Goal: Navigation & Orientation: Find specific page/section

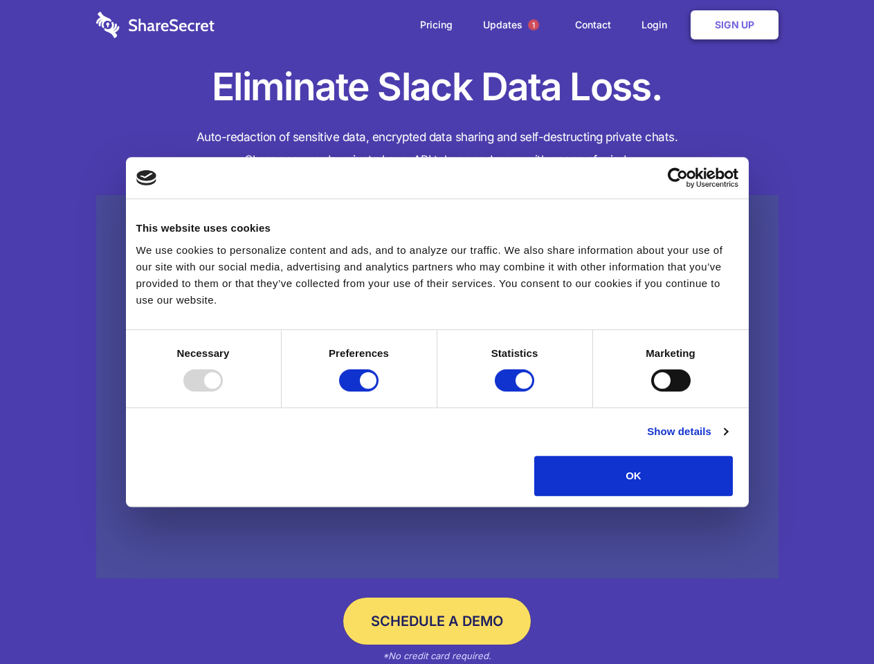
click at [223, 392] on div at bounding box center [202, 380] width 39 height 22
click at [378, 392] on input "Preferences" at bounding box center [358, 380] width 39 height 22
checkbox input "false"
click at [516, 392] on input "Statistics" at bounding box center [514, 380] width 39 height 22
checkbox input "false"
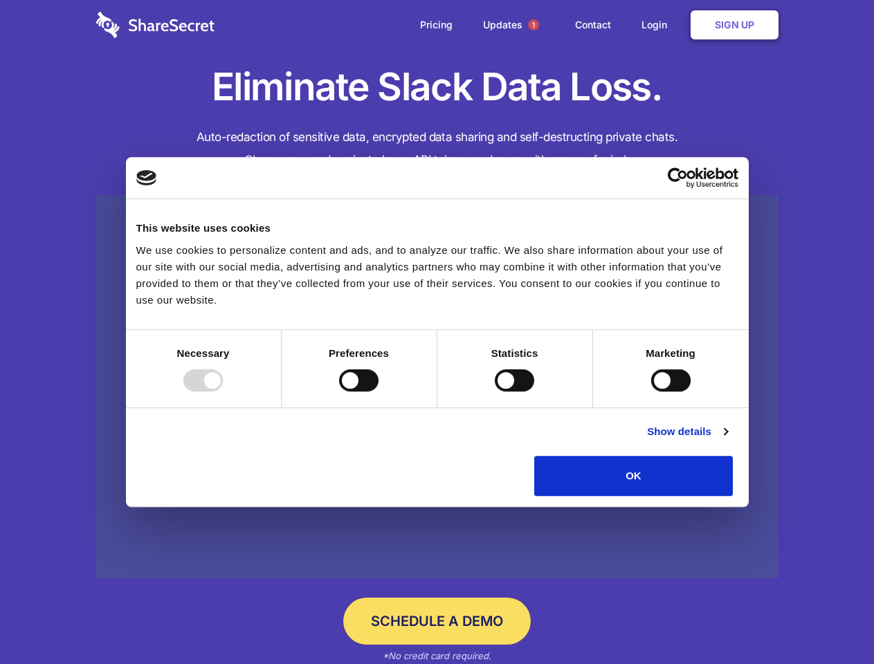
click at [651, 392] on input "Marketing" at bounding box center [670, 380] width 39 height 22
checkbox input "true"
click at [727, 440] on link "Show details" at bounding box center [687, 431] width 80 height 17
click at [0, 0] on li "Necessary 7 Necessary cookies help make a website usable by enabling basic func…" at bounding box center [0, 0] width 0 height 0
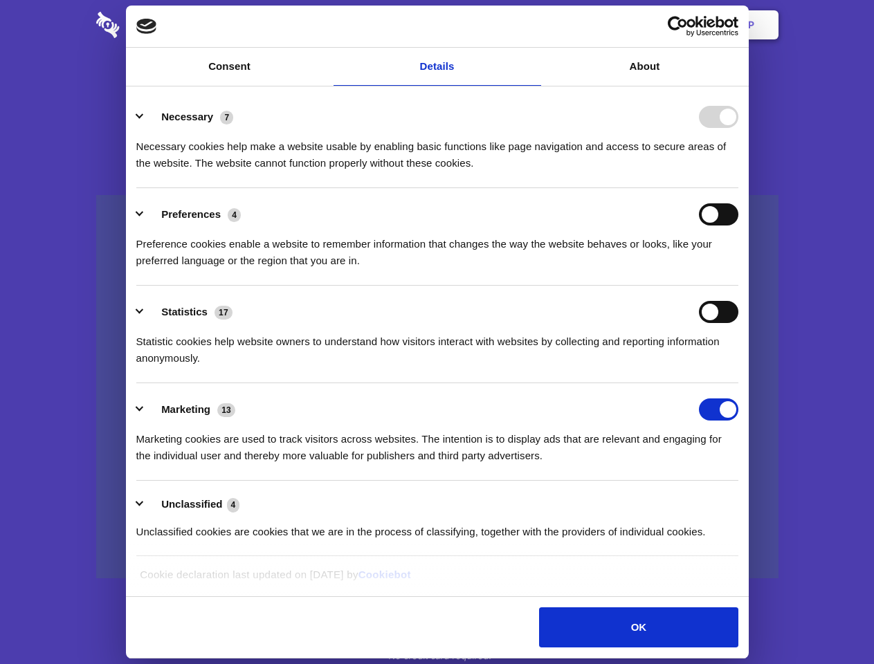
click at [533, 25] on span "1" at bounding box center [533, 24] width 11 height 11
